Goal: Task Accomplishment & Management: Manage account settings

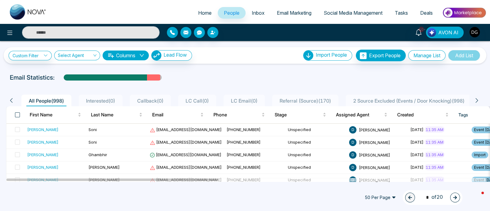
click at [15, 114] on span at bounding box center [17, 114] width 5 height 5
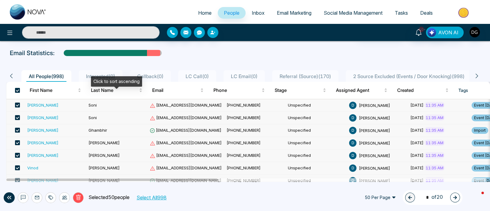
scroll to position [38, 0]
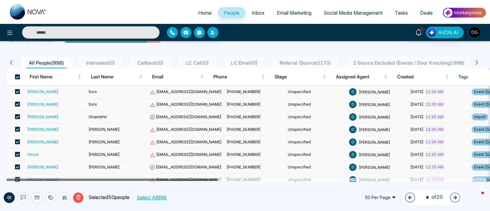
drag, startPoint x: 163, startPoint y: 195, endPoint x: 168, endPoint y: 180, distance: 16.8
click at [162, 196] on button "Select All 998" at bounding box center [151, 198] width 34 height 8
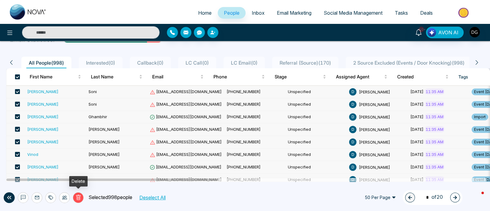
click at [80, 198] on icon at bounding box center [78, 197] width 5 height 5
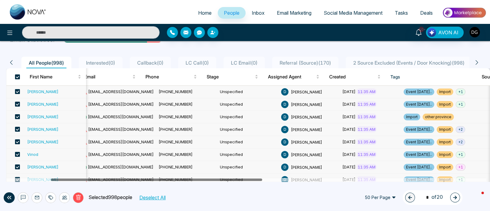
scroll to position [0, 0]
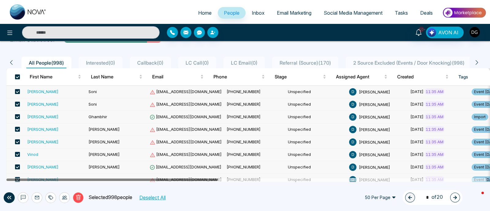
drag, startPoint x: 152, startPoint y: 179, endPoint x: 143, endPoint y: 183, distance: 9.9
click at [143, 183] on div "**********" at bounding box center [245, 105] width 490 height 211
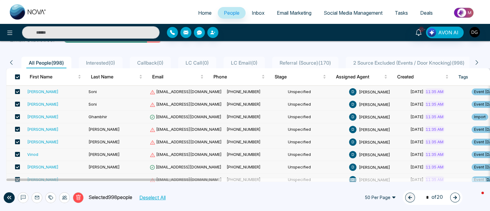
click at [80, 200] on icon at bounding box center [78, 197] width 5 height 5
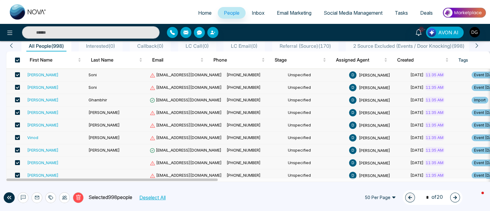
scroll to position [38, 0]
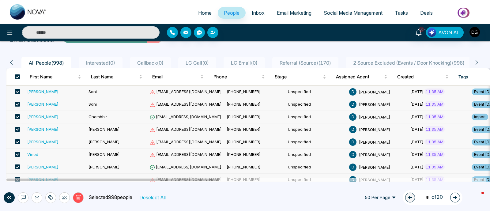
click at [159, 203] on div "Delete Selected 998 people Deselect All" at bounding box center [107, 197] width 184 height 11
click at [161, 198] on button "Deselect All" at bounding box center [152, 198] width 31 height 8
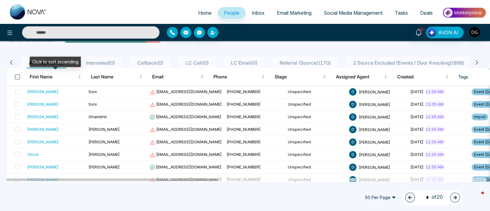
click at [17, 76] on span at bounding box center [17, 76] width 5 height 5
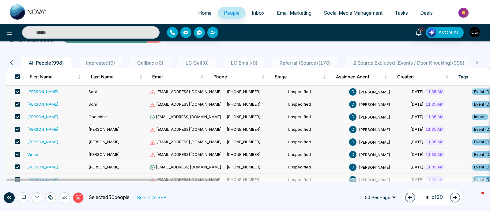
click at [156, 197] on button "Select All 998" at bounding box center [151, 198] width 34 height 8
click at [81, 197] on button "Delete" at bounding box center [78, 197] width 11 height 11
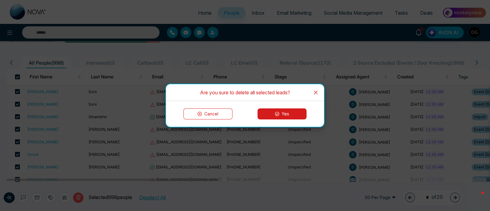
click at [289, 114] on button "Yes" at bounding box center [282, 113] width 49 height 11
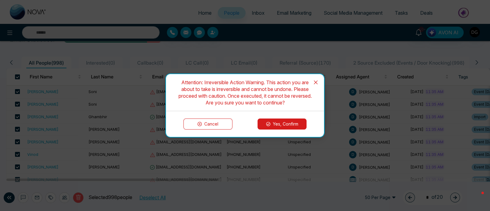
click at [294, 123] on button "Yes, Confirm" at bounding box center [282, 124] width 49 height 11
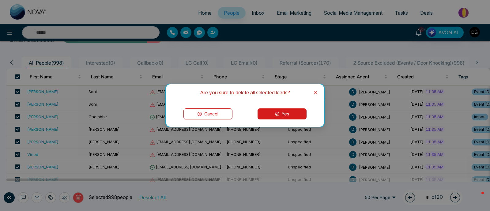
click at [287, 115] on button "Yes" at bounding box center [282, 113] width 49 height 11
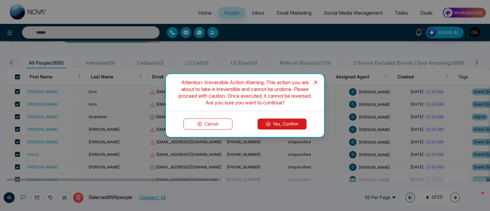
click at [293, 122] on button "Yes, Confirm" at bounding box center [282, 124] width 49 height 11
